Goal: Register for event/course: Sign up to attend an event or enroll in a course

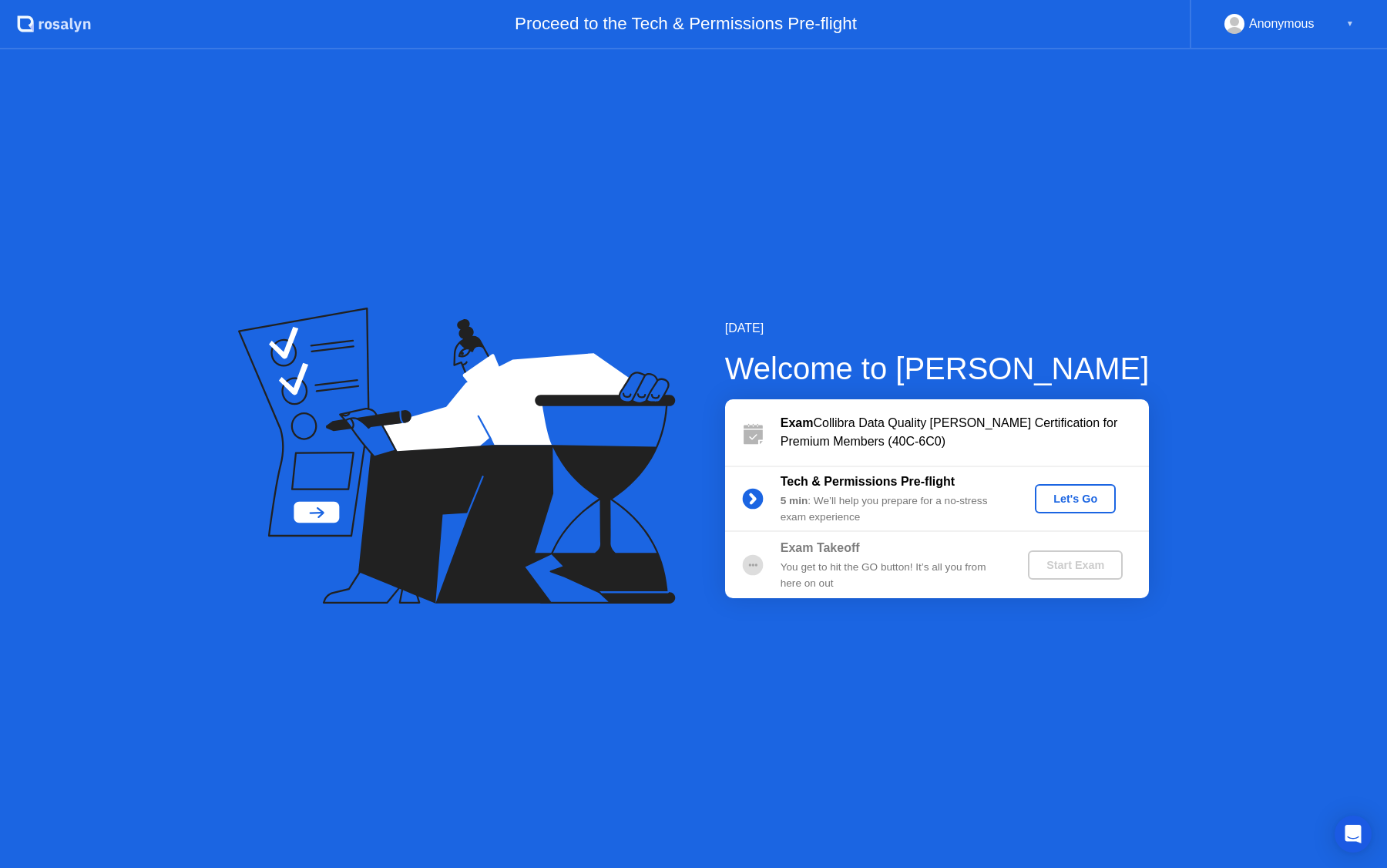
click at [1057, 494] on div "Let's Go" at bounding box center [1076, 499] width 69 height 12
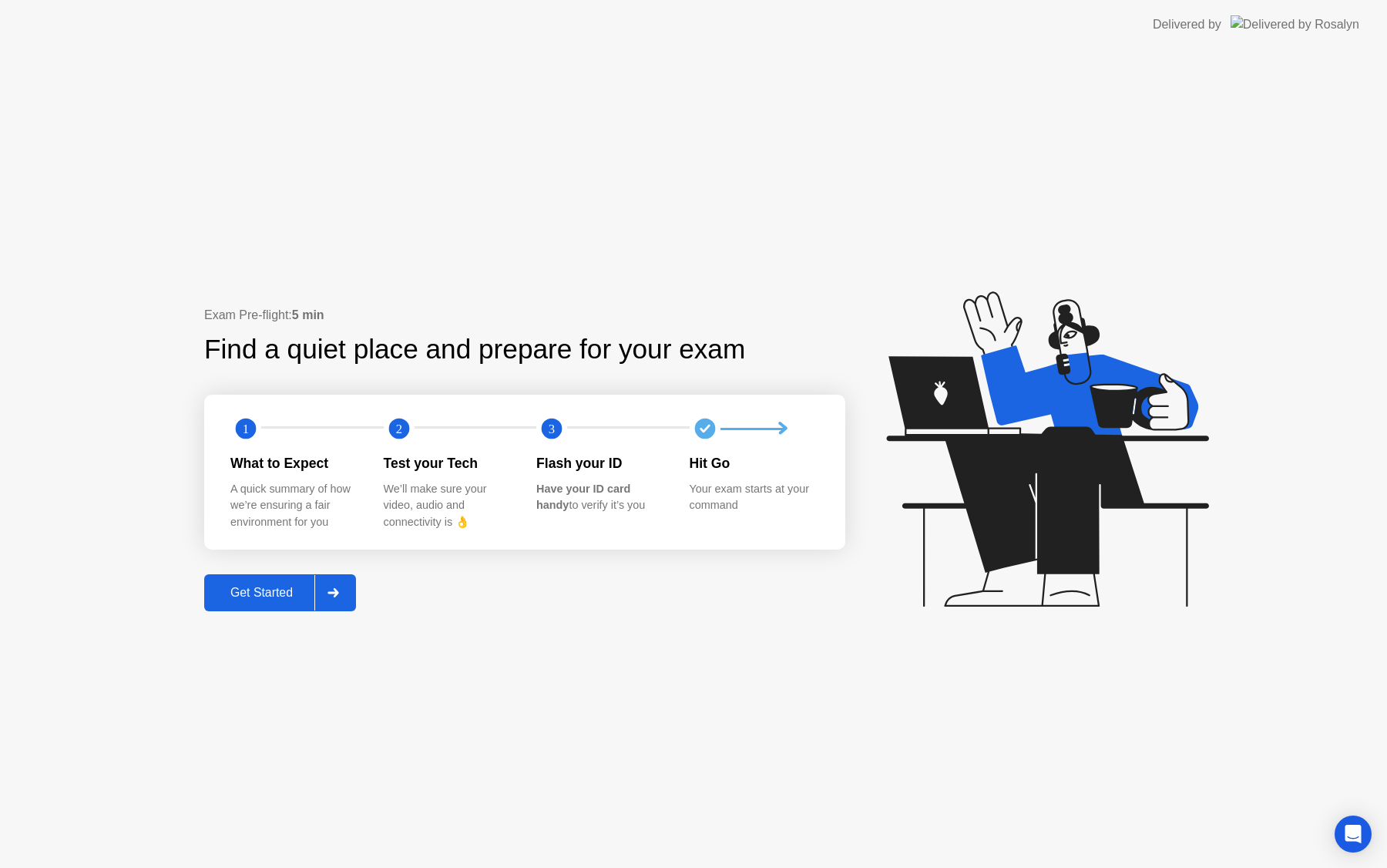
click at [295, 599] on div "Get Started" at bounding box center [261, 593] width 106 height 14
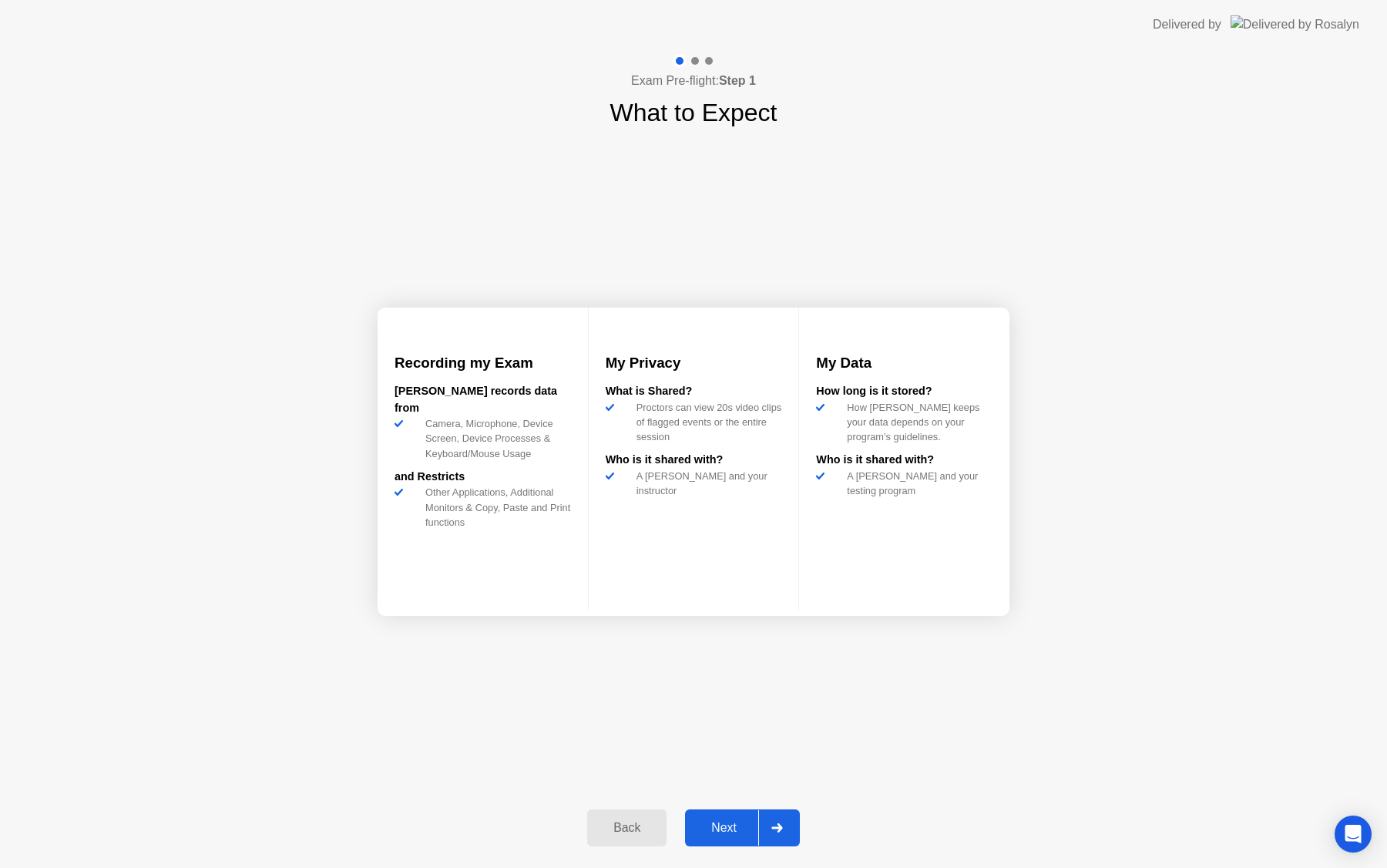
click at [738, 830] on div "Next" at bounding box center [724, 828] width 69 height 14
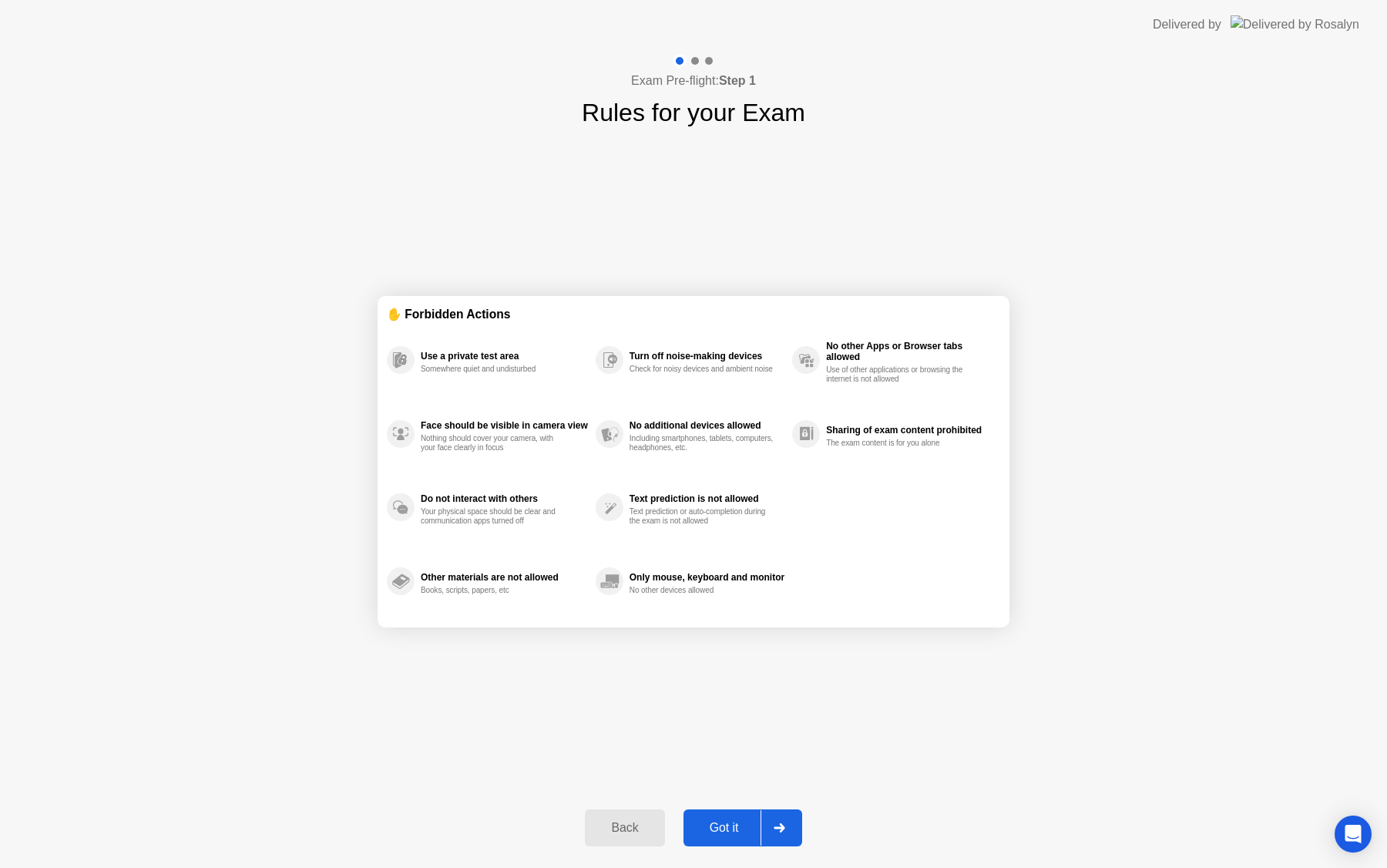
click at [732, 827] on div "Got it" at bounding box center [724, 828] width 72 height 14
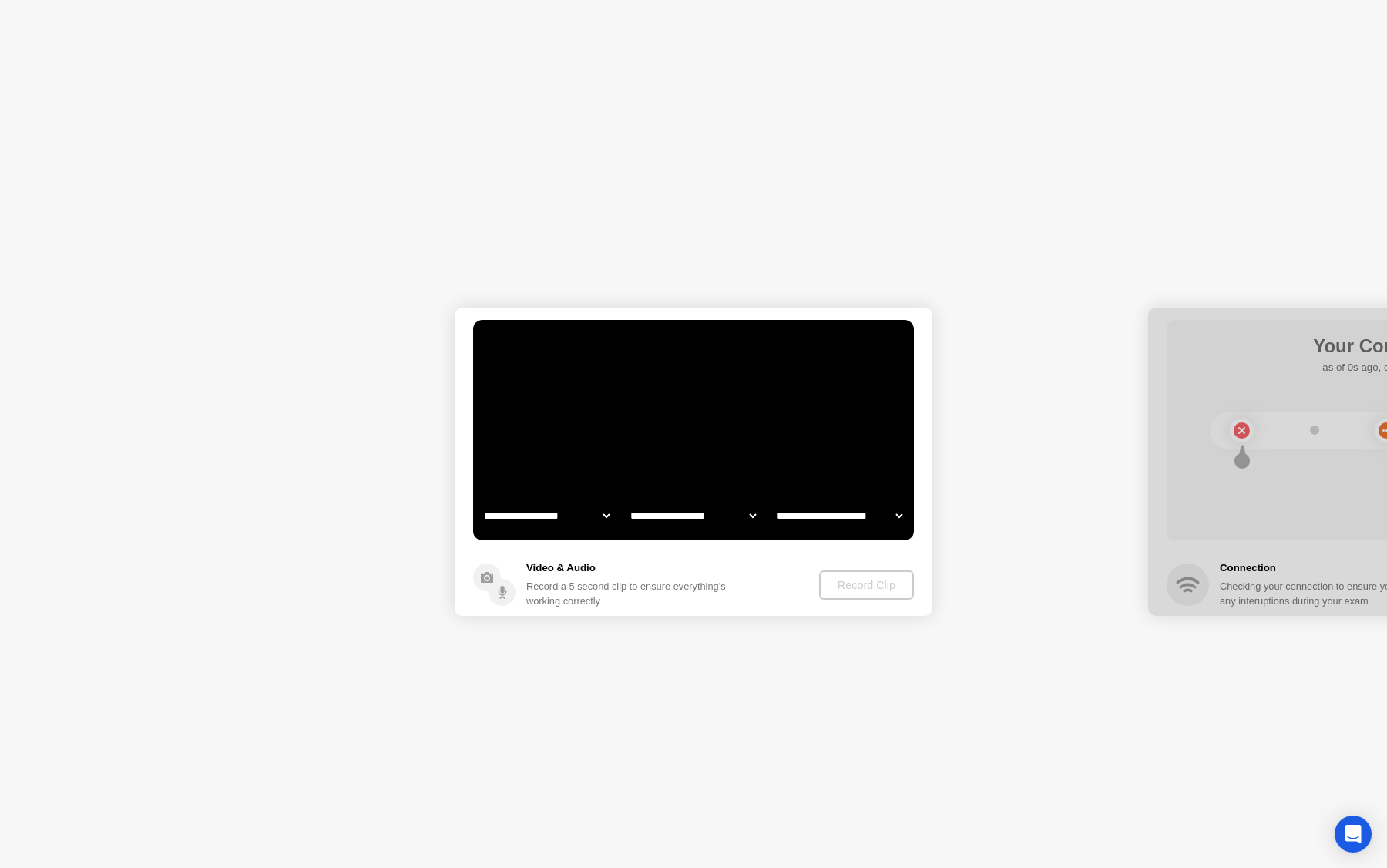
select select "**********"
select select "*******"
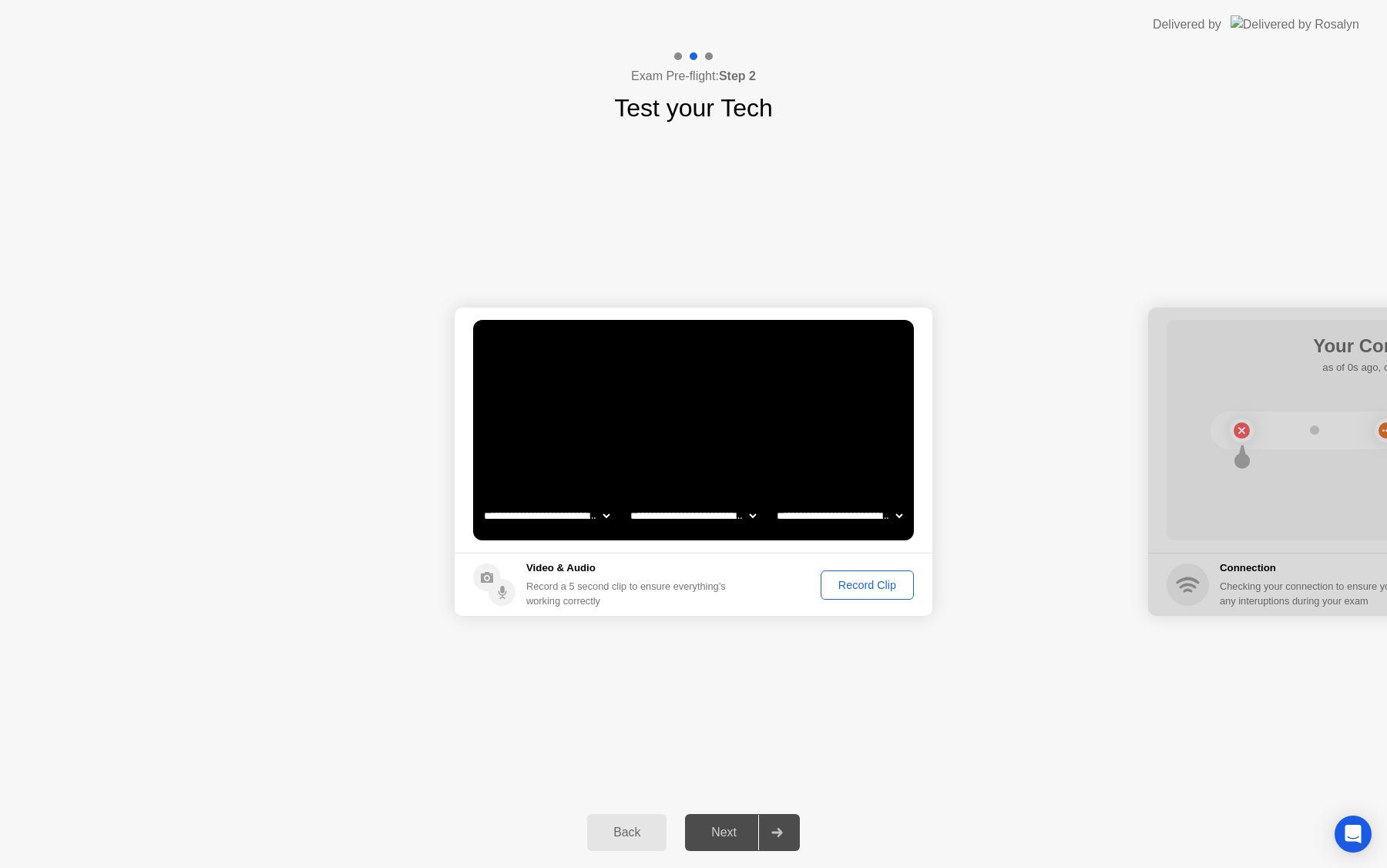
click at [843, 584] on div "Record Clip" at bounding box center [867, 585] width 83 height 12
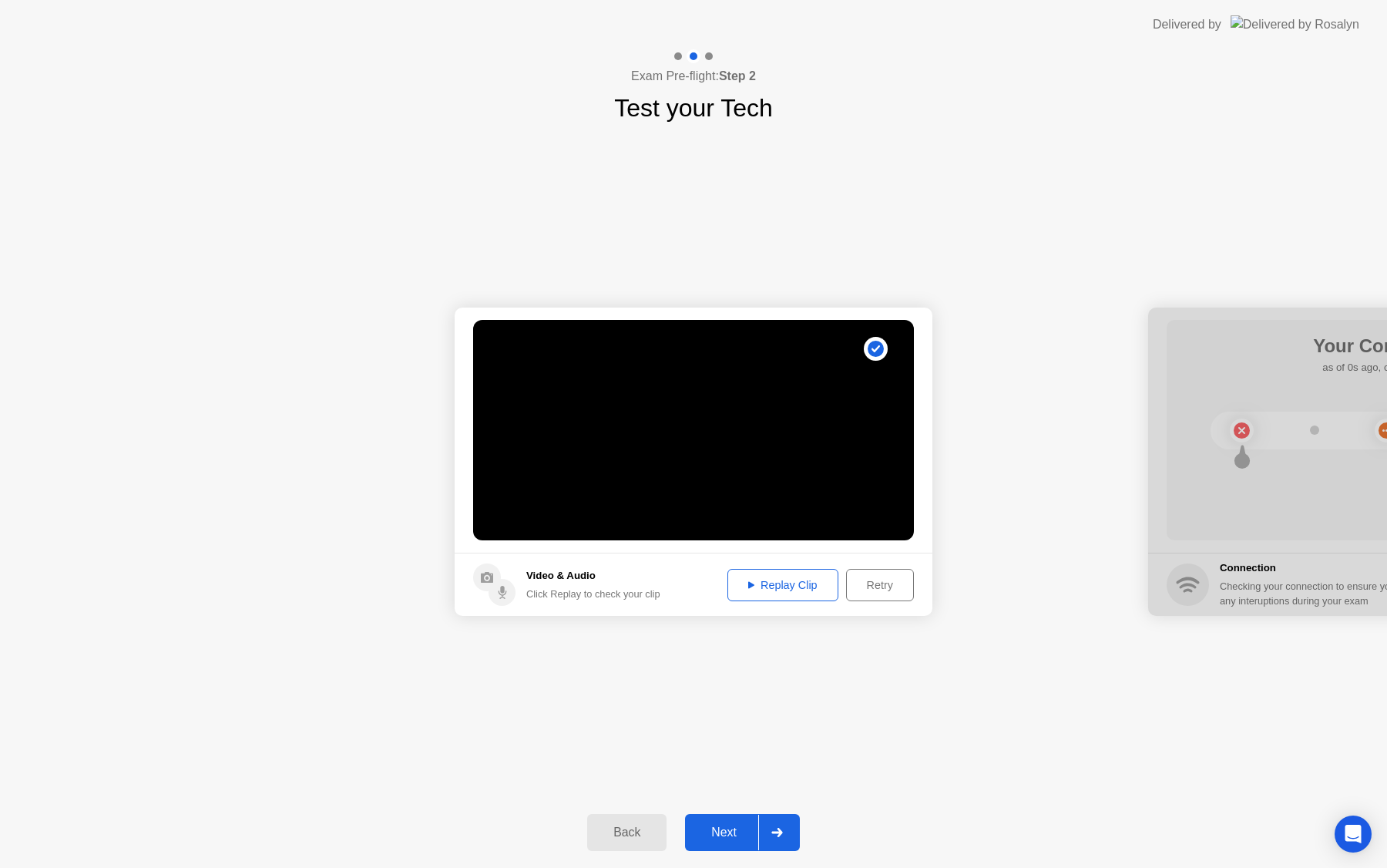
click at [742, 833] on div "Next" at bounding box center [724, 832] width 69 height 14
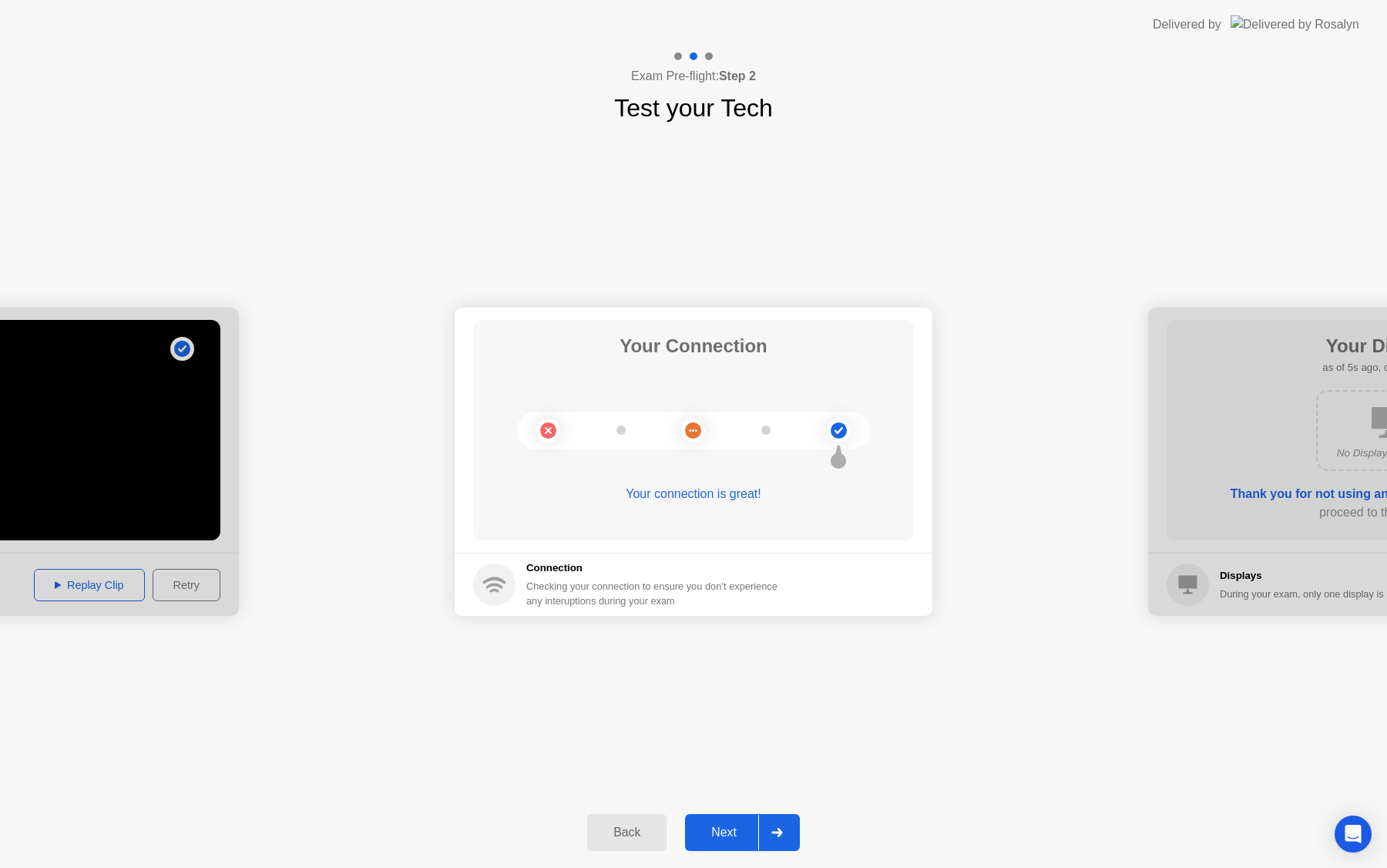
click at [777, 826] on div at bounding box center [776, 832] width 37 height 36
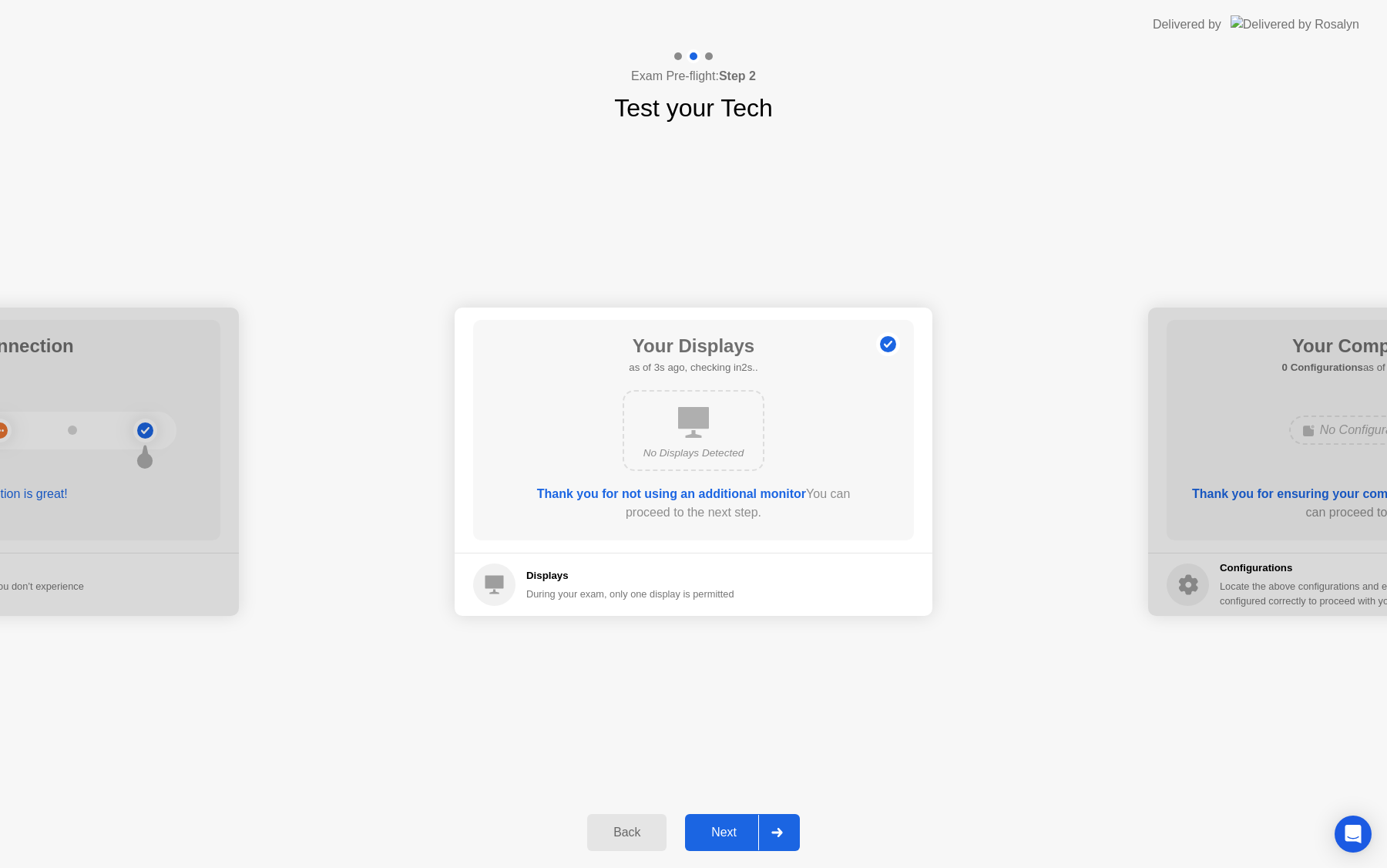
click at [762, 829] on div at bounding box center [776, 832] width 37 height 36
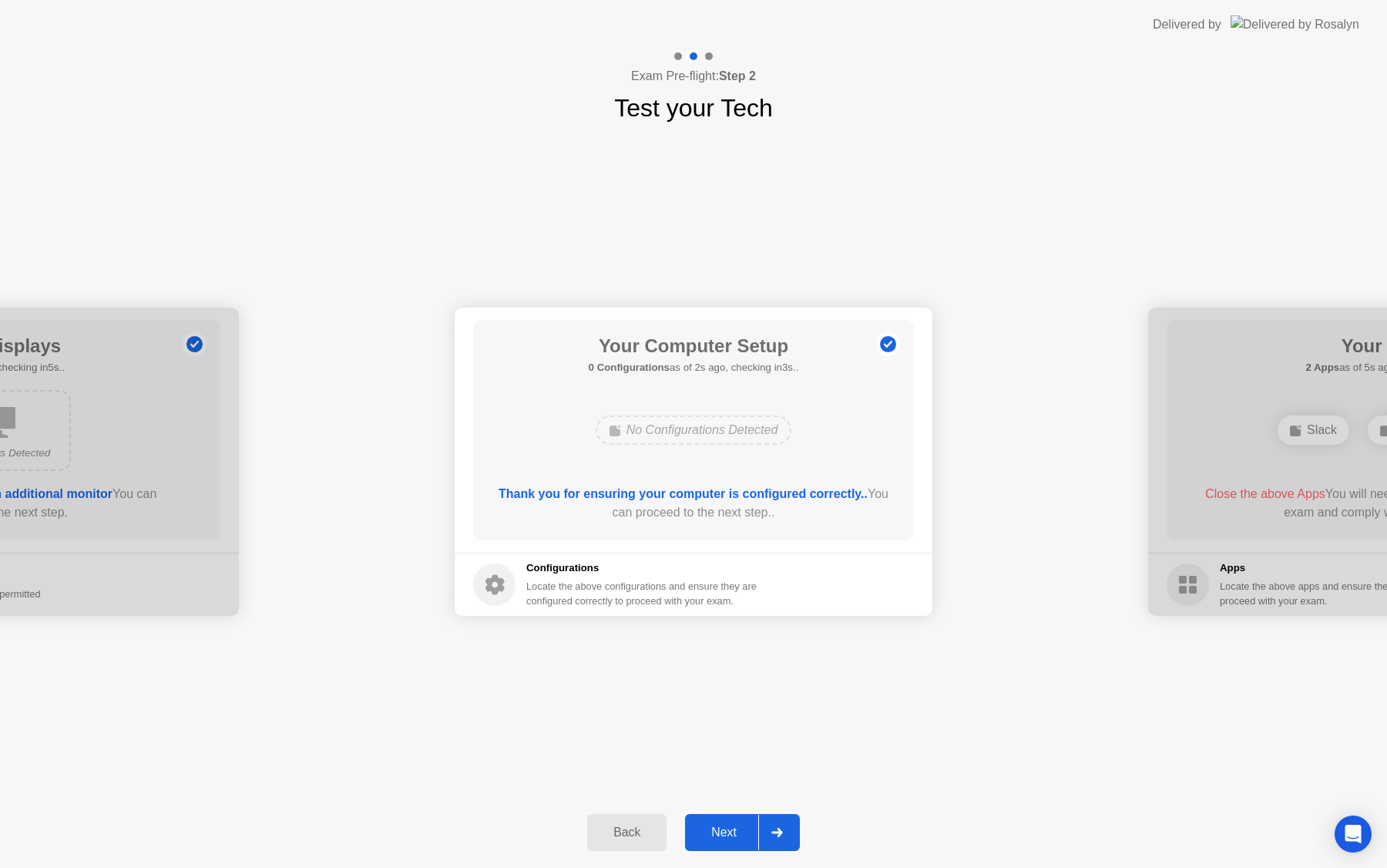
click at [762, 829] on div at bounding box center [776, 832] width 37 height 36
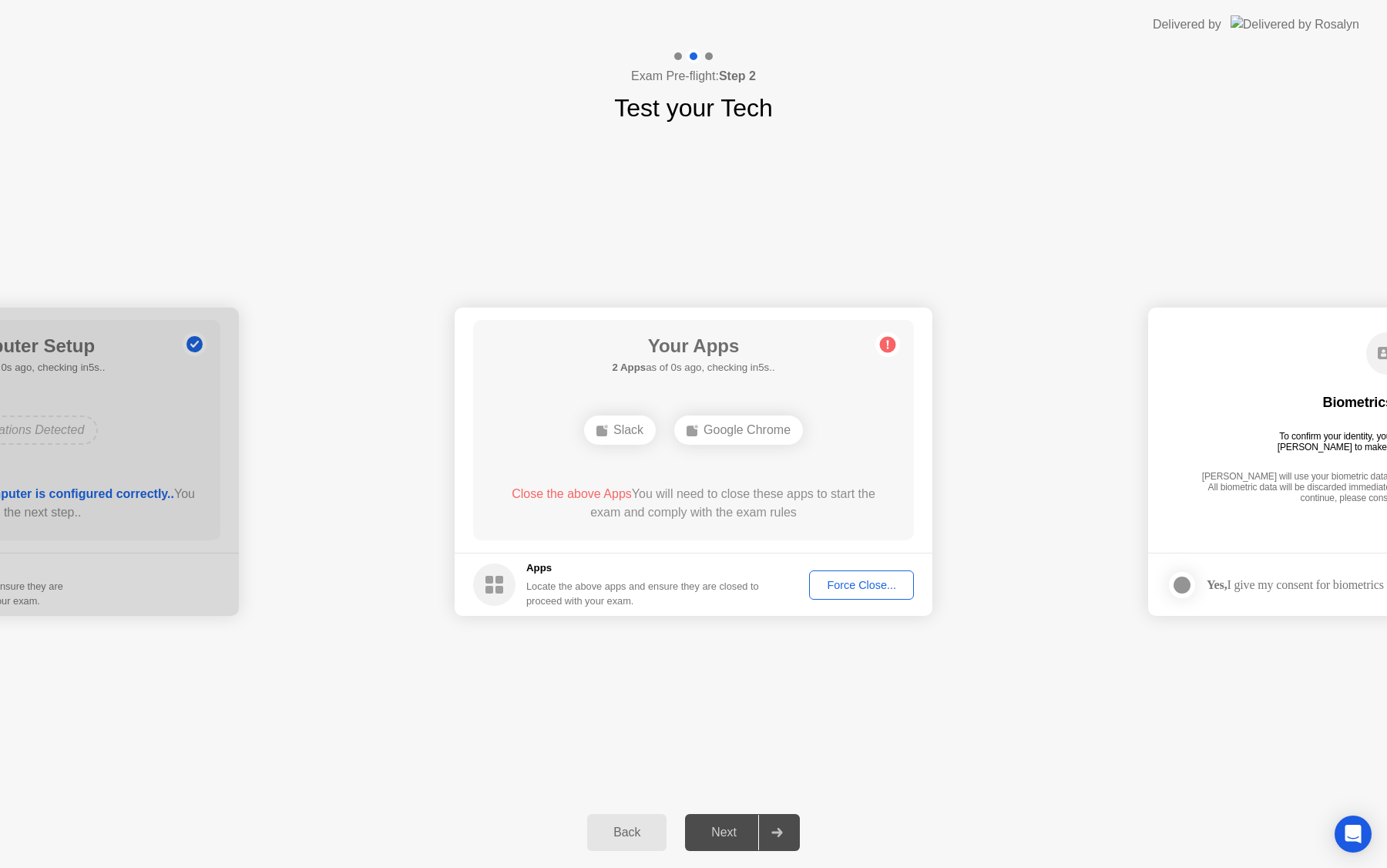
drag, startPoint x: 702, startPoint y: 510, endPoint x: 677, endPoint y: 474, distance: 43.8
click at [677, 474] on div "Your Apps 2 Apps as of 0s ago, checking in5s.. Slack Google Chrome Close the ab…" at bounding box center [694, 430] width 441 height 221
click at [823, 579] on div "Force Close..." at bounding box center [862, 585] width 94 height 12
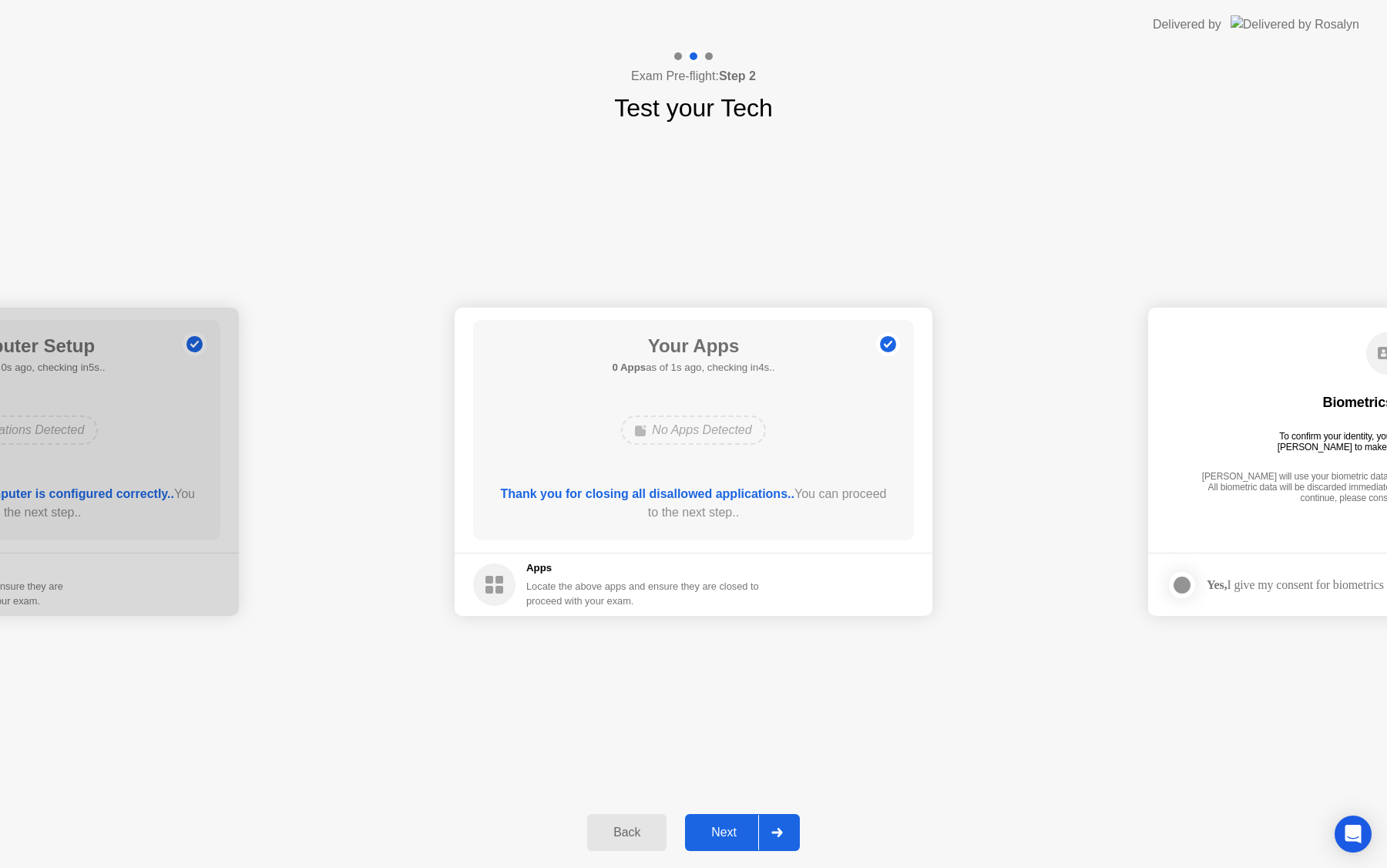
click at [746, 831] on div "Next" at bounding box center [724, 832] width 69 height 14
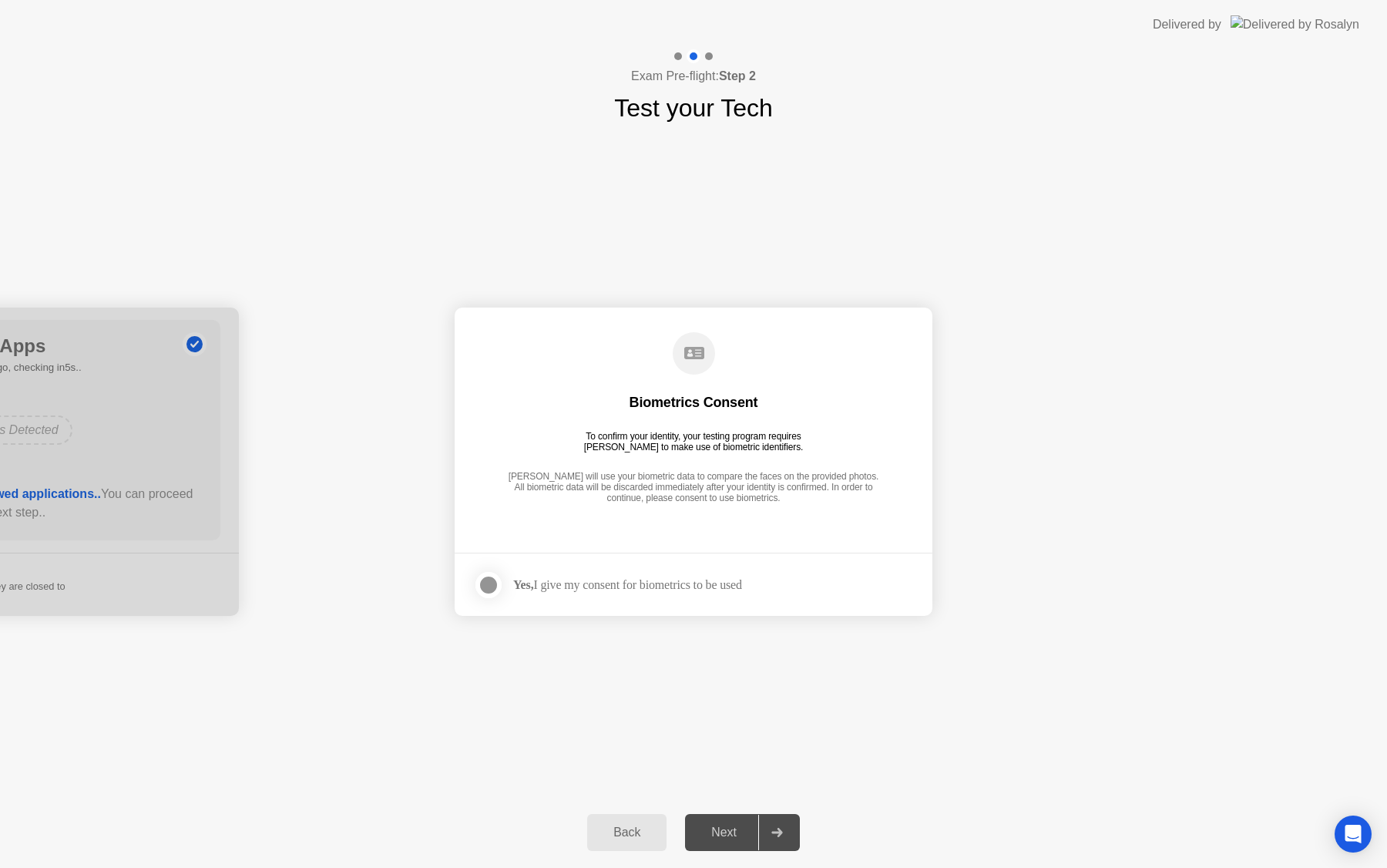
click at [619, 586] on div "Yes, I give my consent for biometrics to be used" at bounding box center [627, 584] width 229 height 15
click at [495, 584] on div at bounding box center [489, 584] width 18 height 18
click at [719, 833] on div "Next" at bounding box center [724, 832] width 69 height 14
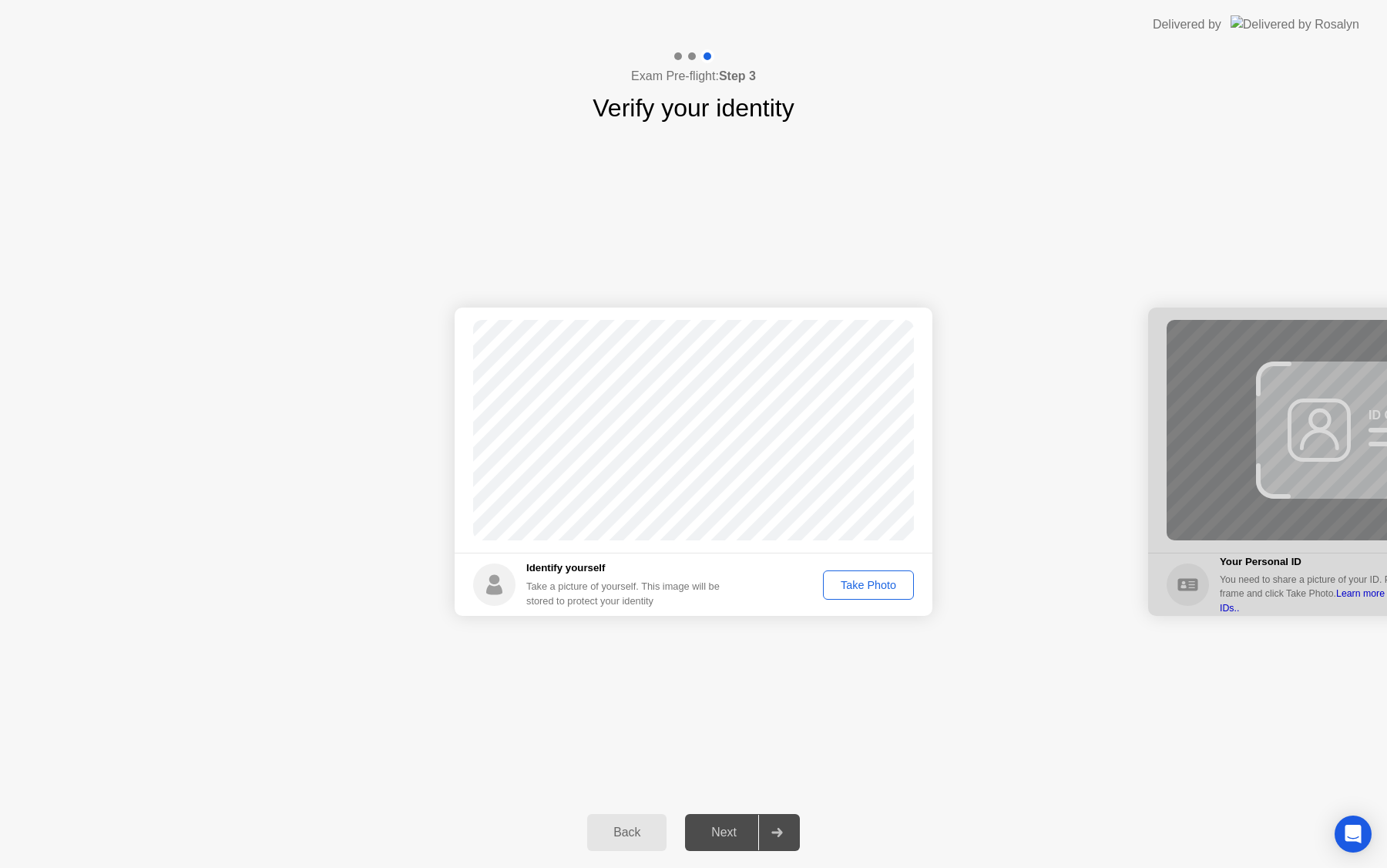
click at [861, 586] on div "Take Photo" at bounding box center [869, 585] width 80 height 12
click at [754, 837] on div "Next" at bounding box center [724, 832] width 69 height 14
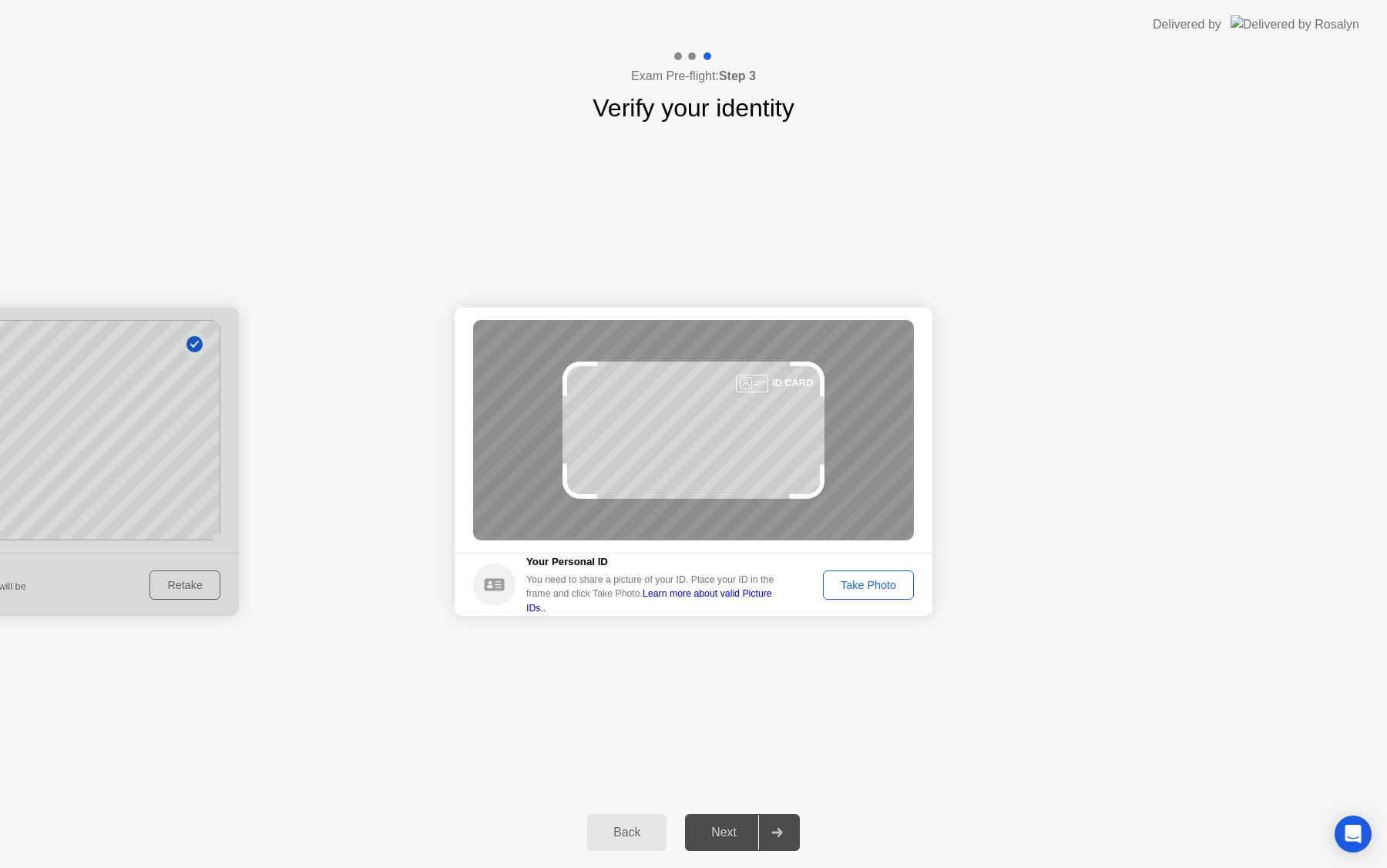
click at [836, 579] on div "Take Photo" at bounding box center [869, 585] width 80 height 12
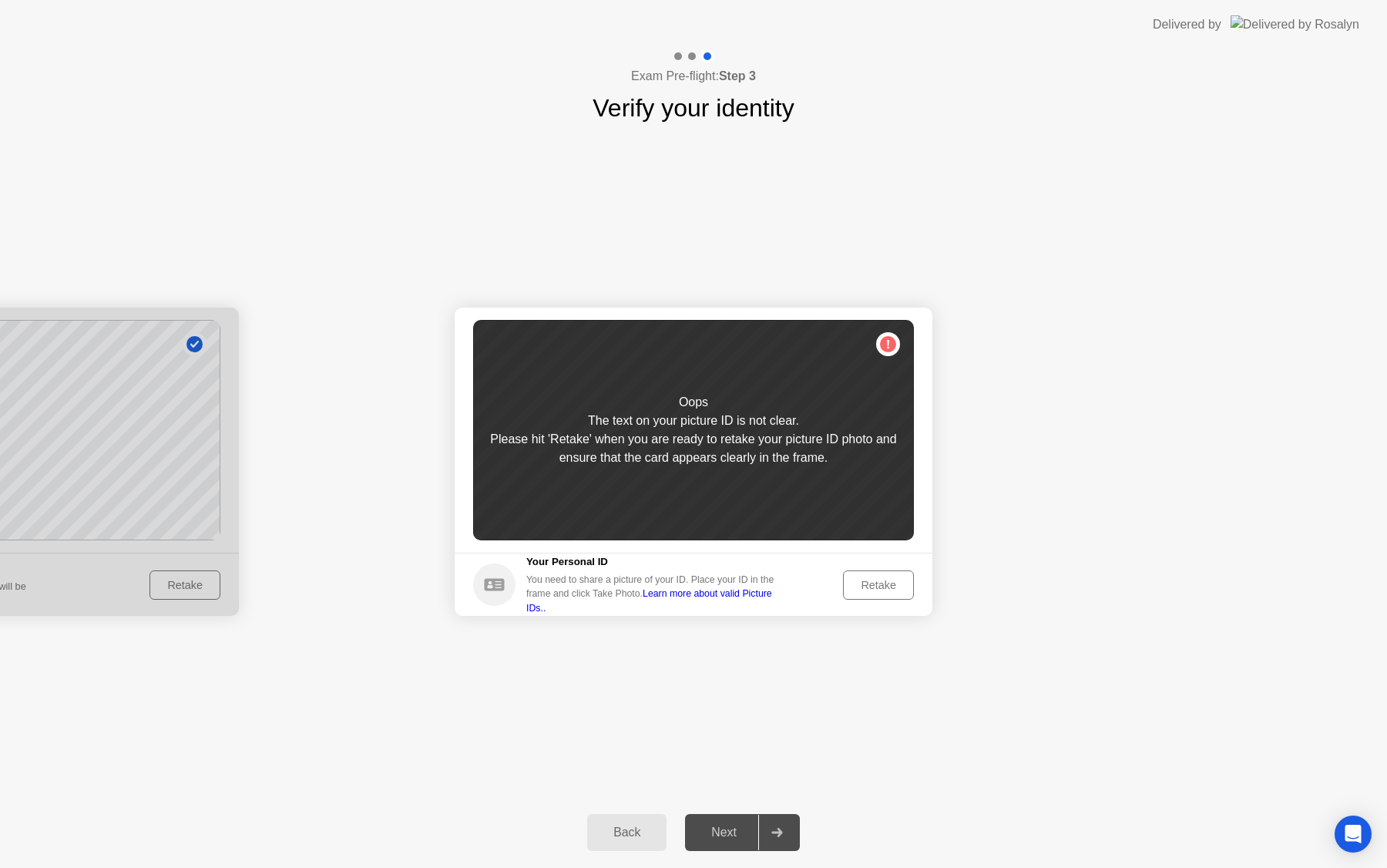
click at [857, 579] on div "Retake" at bounding box center [878, 585] width 60 height 12
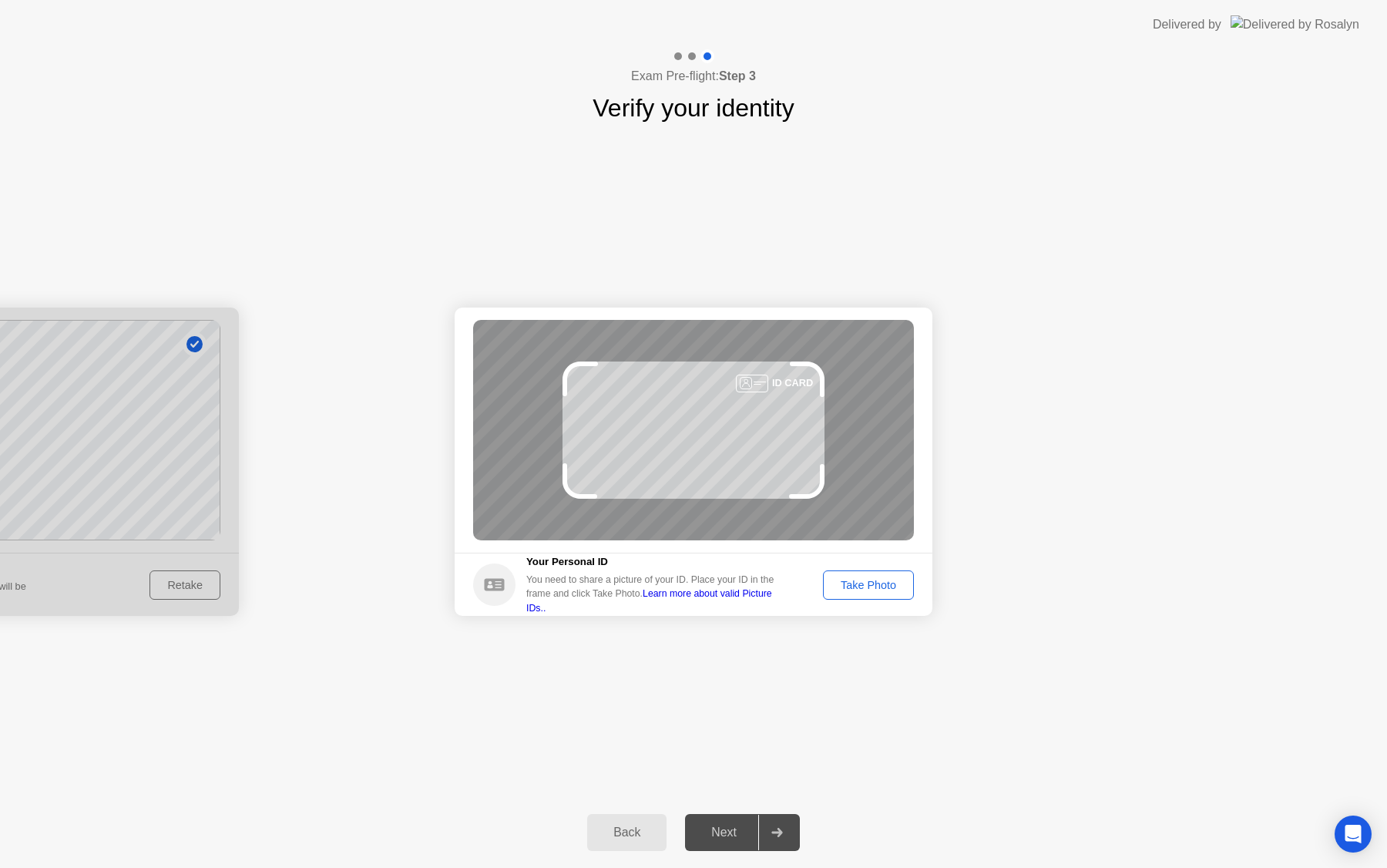
click at [857, 579] on div "Take Photo" at bounding box center [869, 585] width 80 height 12
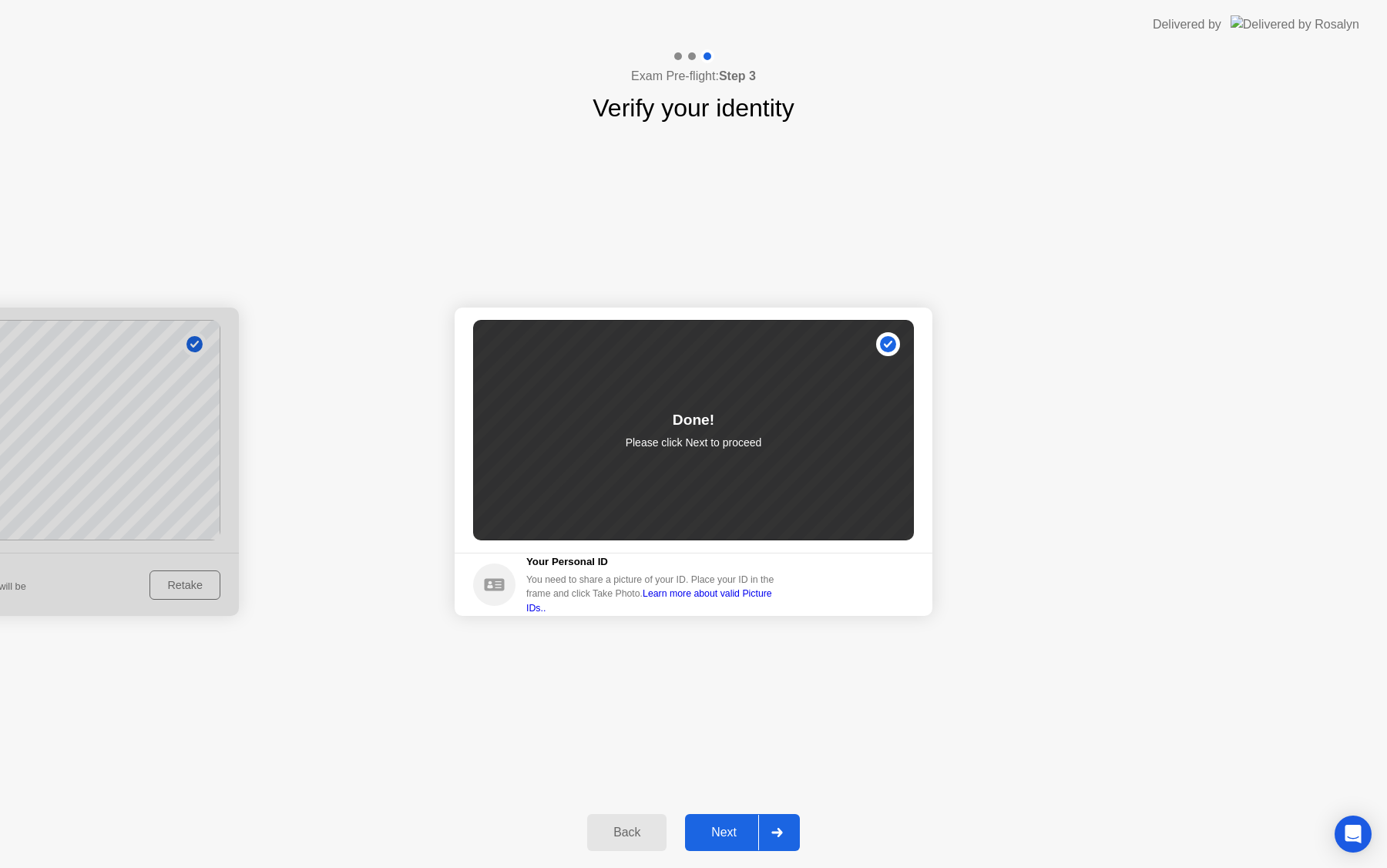
click at [738, 829] on div "Next" at bounding box center [724, 832] width 69 height 14
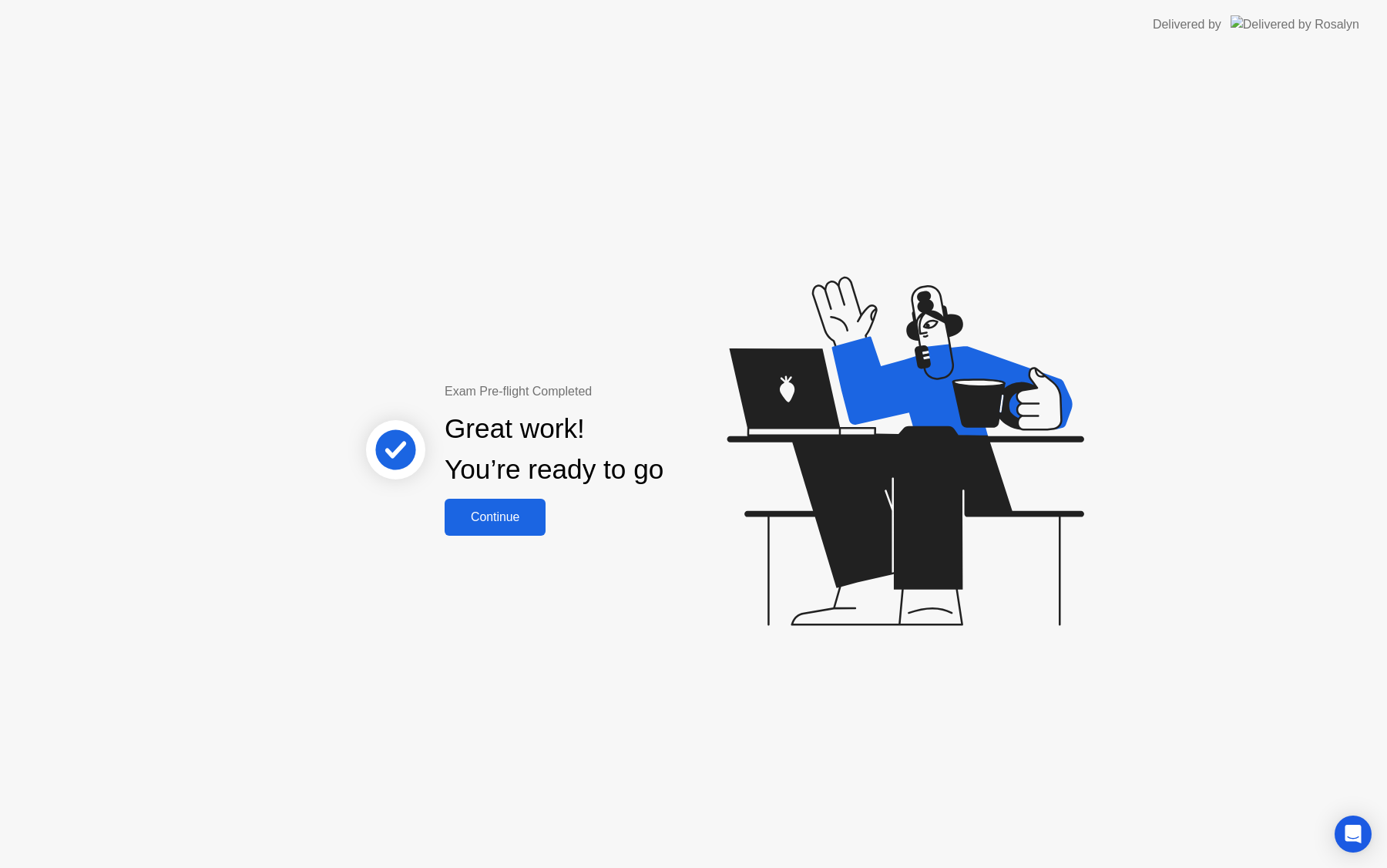
click at [518, 516] on div "Continue" at bounding box center [495, 517] width 92 height 14
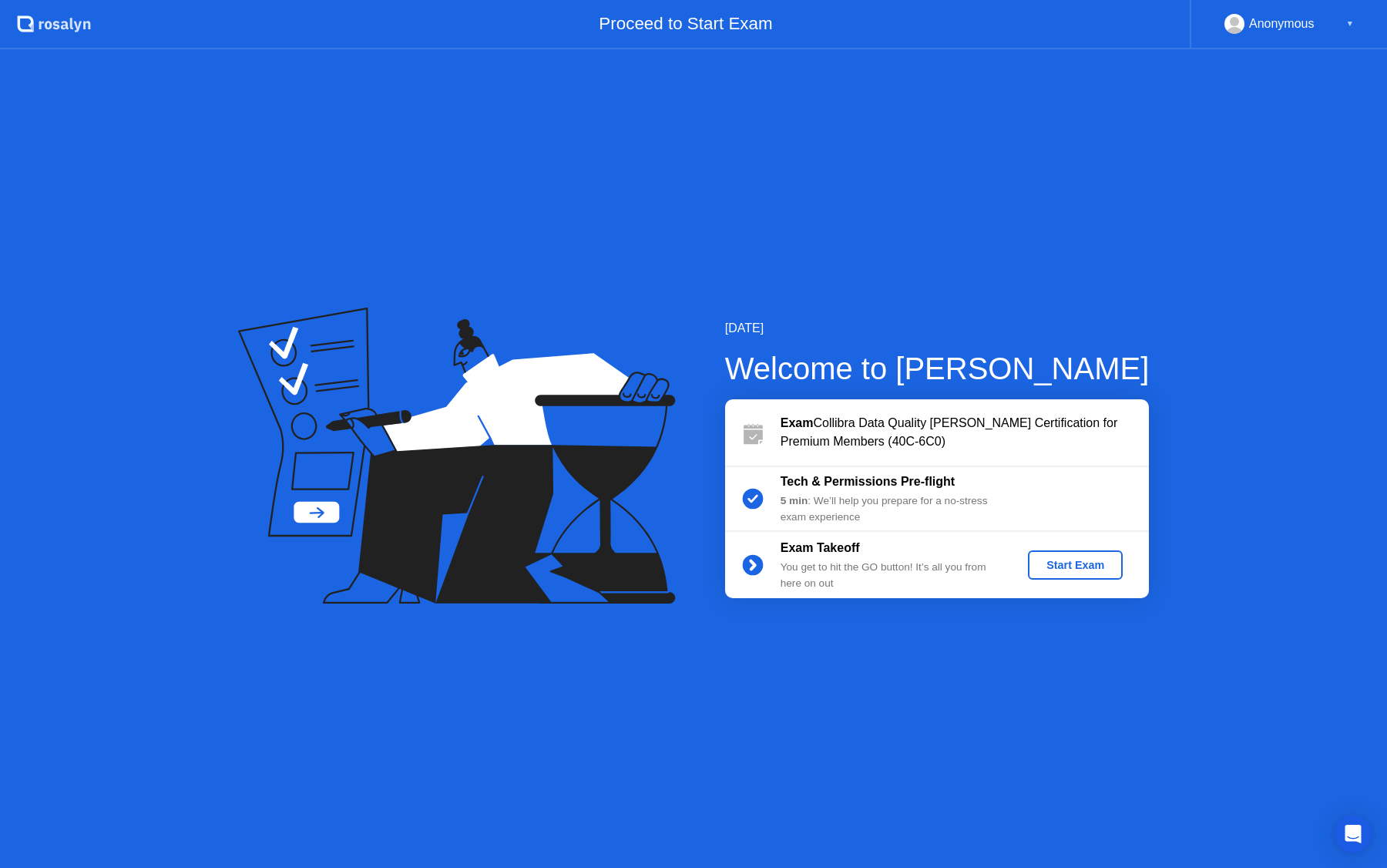
click at [1054, 556] on button "Start Exam" at bounding box center [1076, 565] width 95 height 30
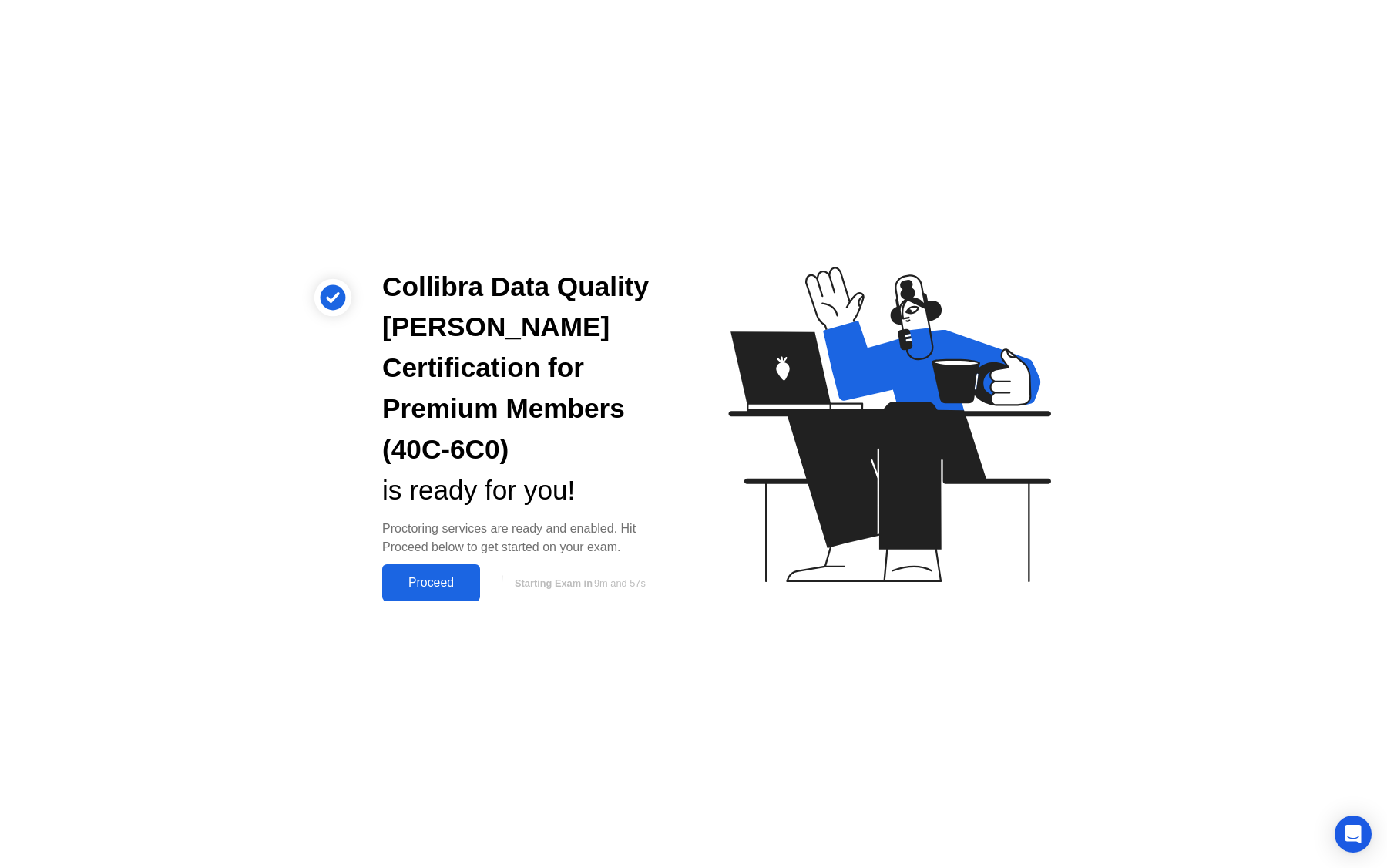
click at [452, 576] on div "Proceed" at bounding box center [432, 583] width 89 height 14
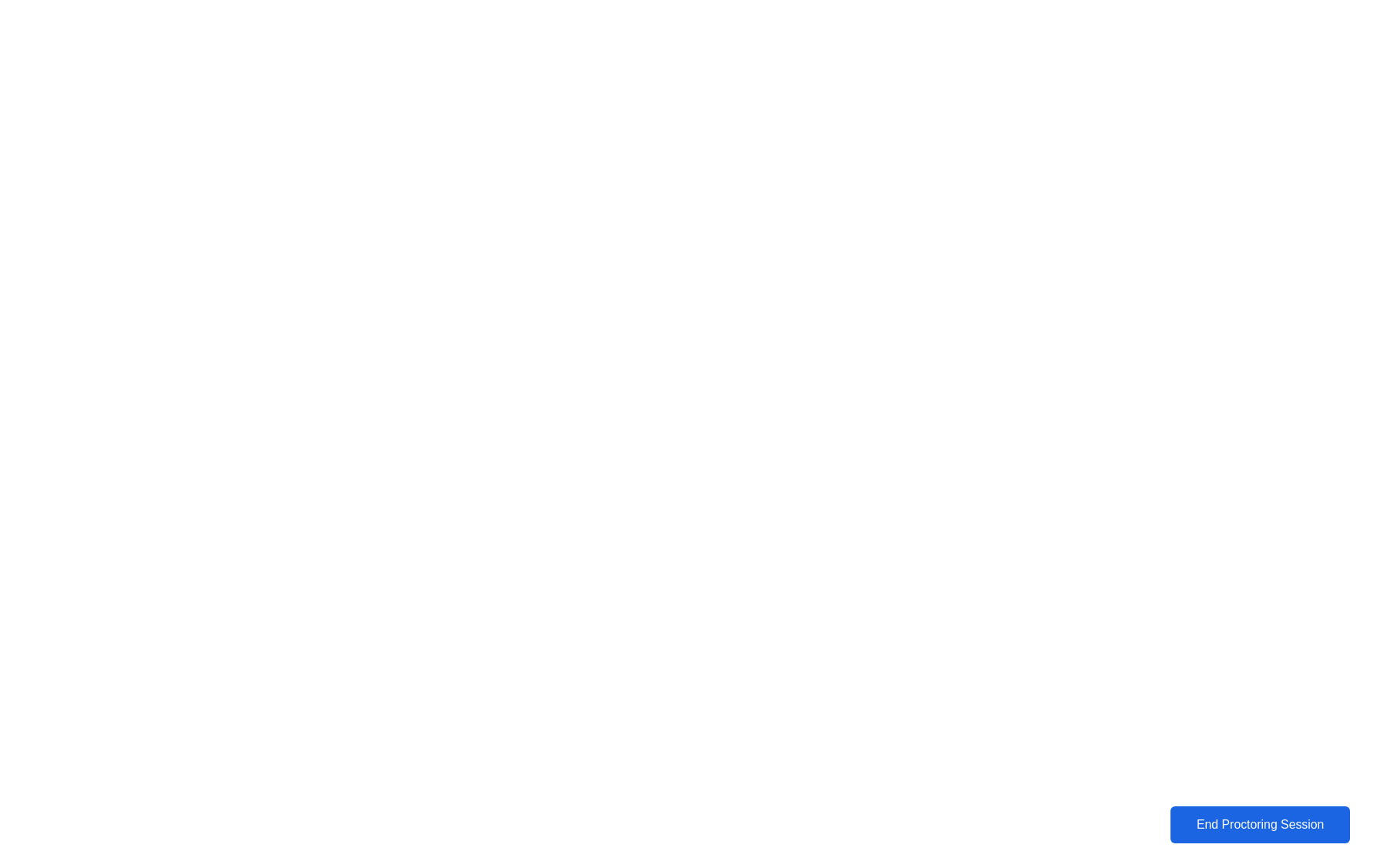
click at [1243, 822] on div "End Proctoring Session" at bounding box center [1261, 824] width 171 height 14
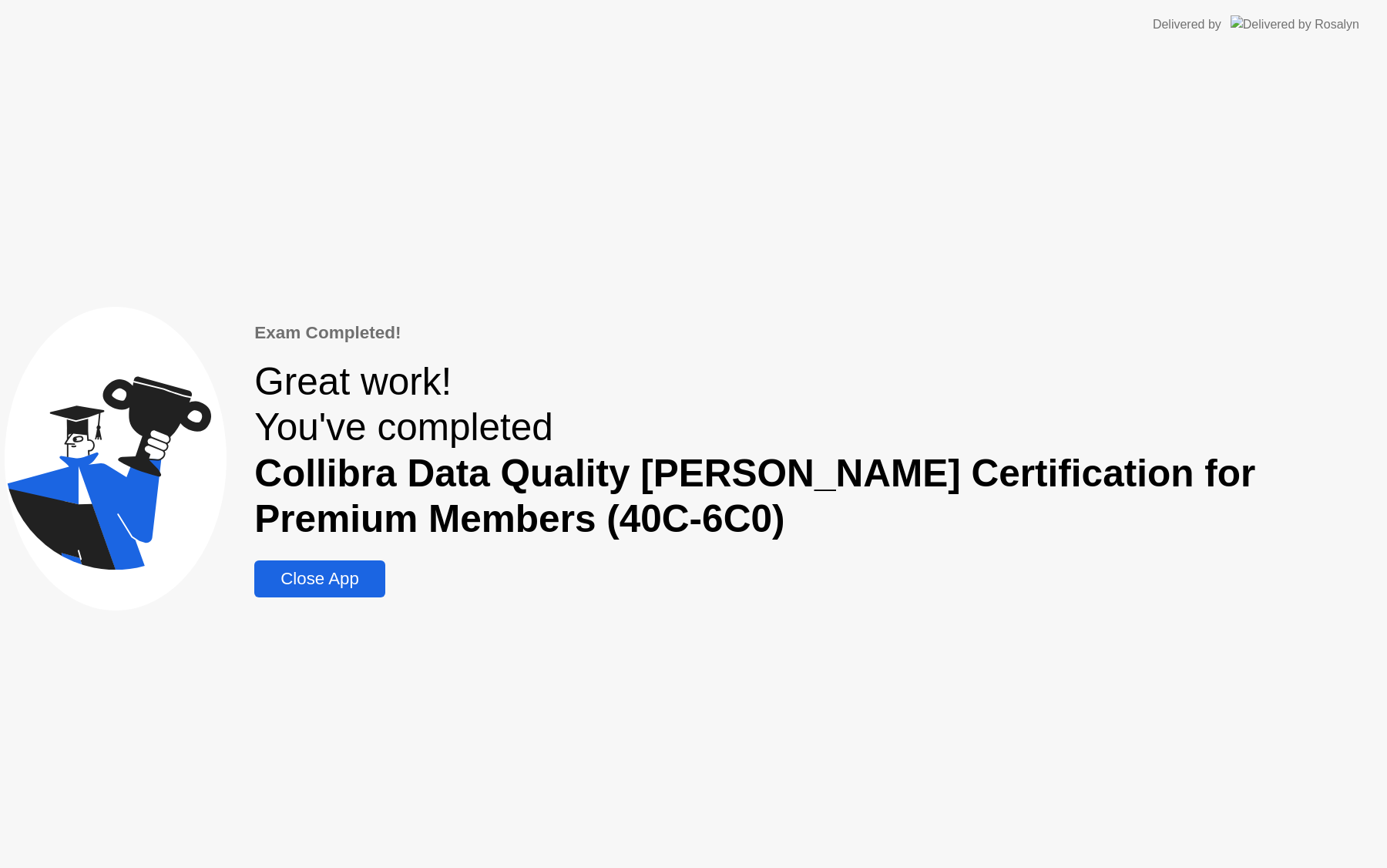
click at [359, 572] on div "Close App" at bounding box center [320, 578] width 122 height 20
